Goal: Information Seeking & Learning: Learn about a topic

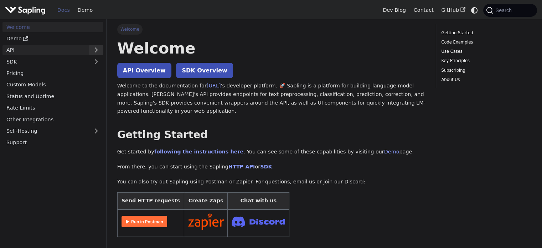
click at [95, 50] on button "Expand sidebar category 'API'" at bounding box center [96, 50] width 14 height 10
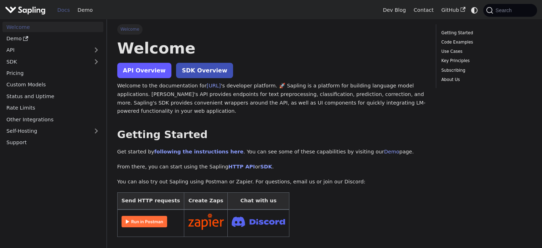
click at [138, 73] on link "API Overview" at bounding box center [144, 70] width 54 height 15
